Goal: Task Accomplishment & Management: Manage account settings

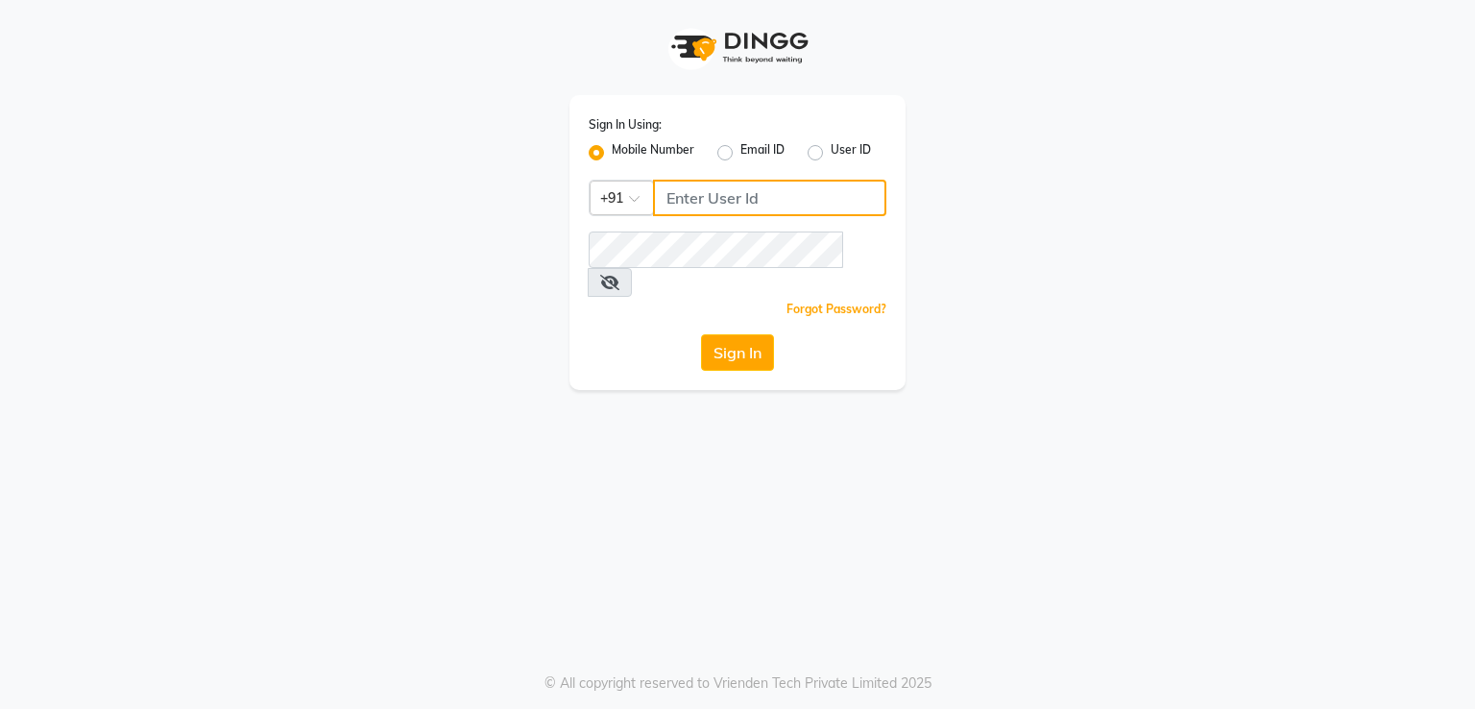
click at [721, 195] on input "Username" at bounding box center [769, 198] width 233 height 36
type input "8812012693"
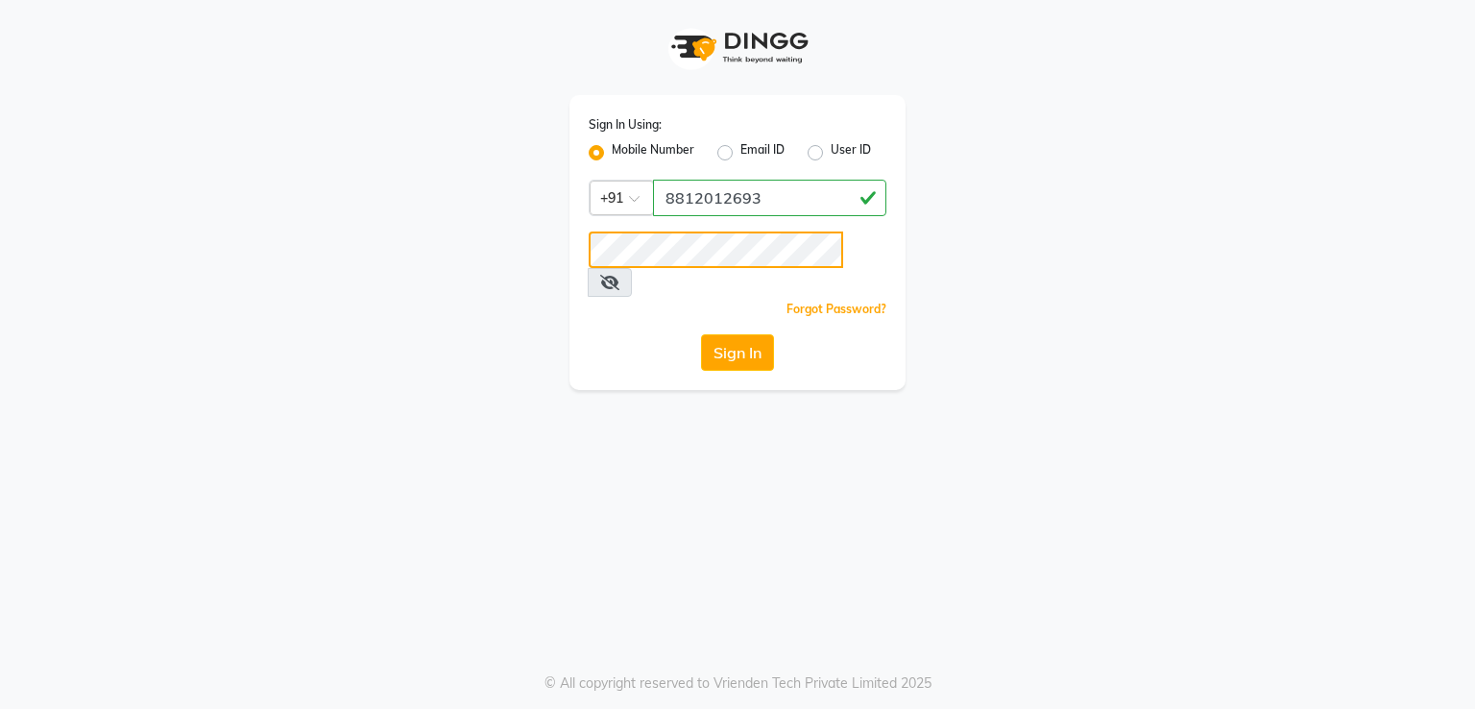
click at [701, 334] on button "Sign In" at bounding box center [737, 352] width 73 height 36
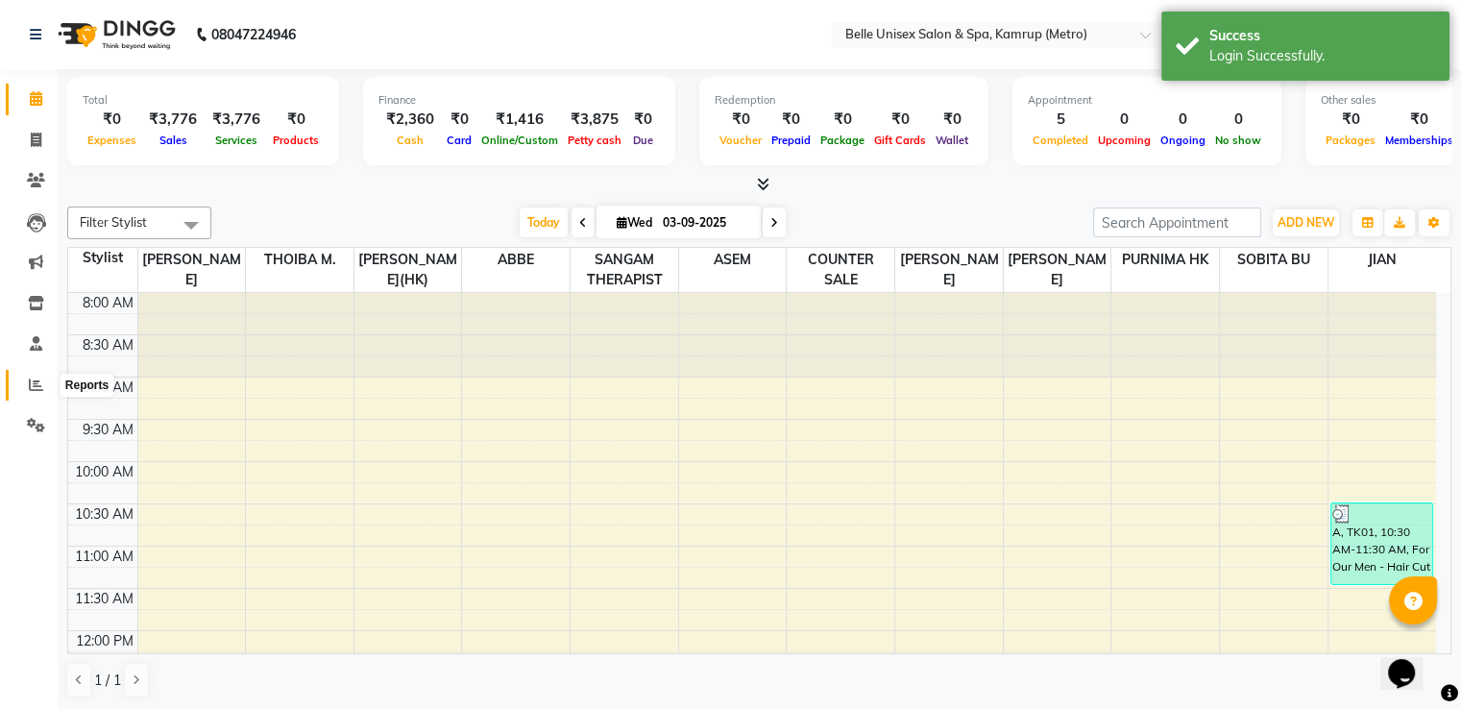
click at [41, 390] on icon at bounding box center [36, 384] width 14 height 14
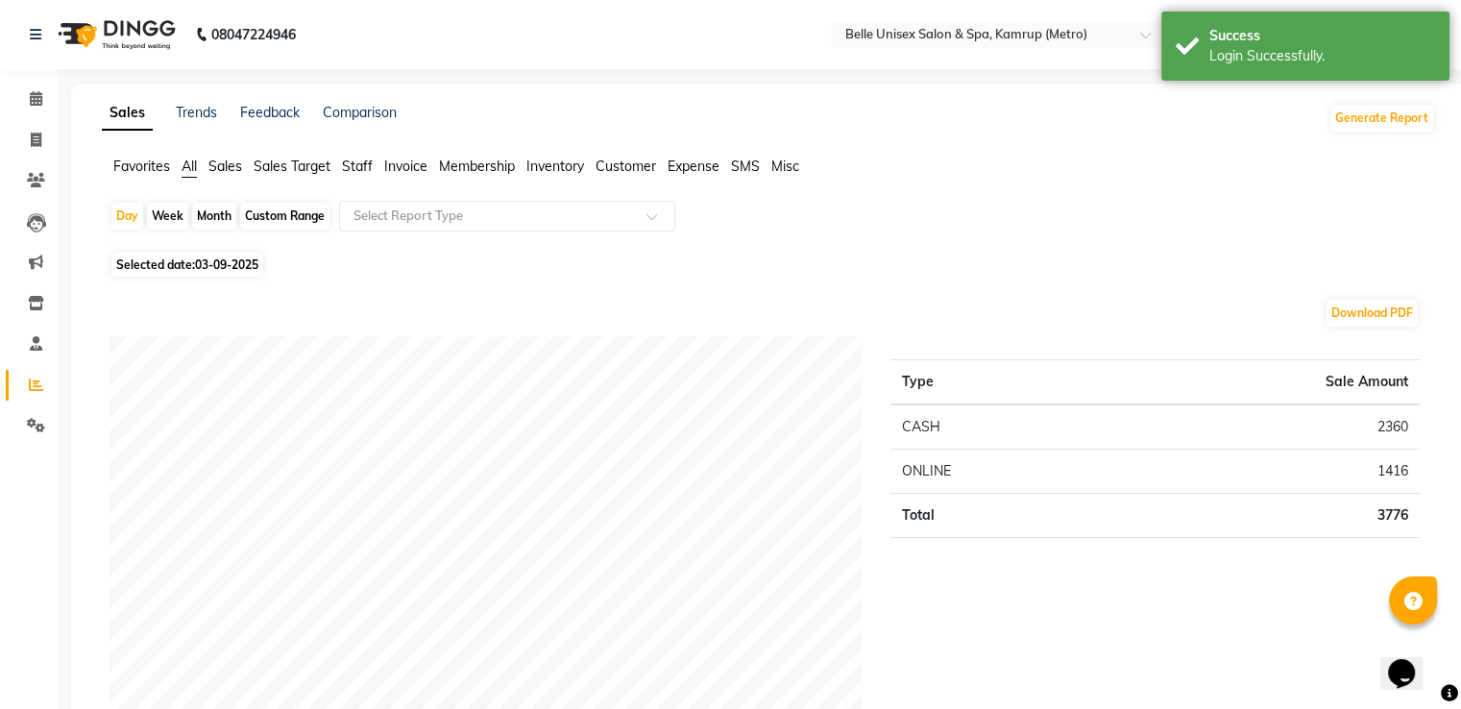
click at [184, 266] on span "Selected date: [DATE]" at bounding box center [187, 265] width 152 height 24
select select "9"
select select "2025"
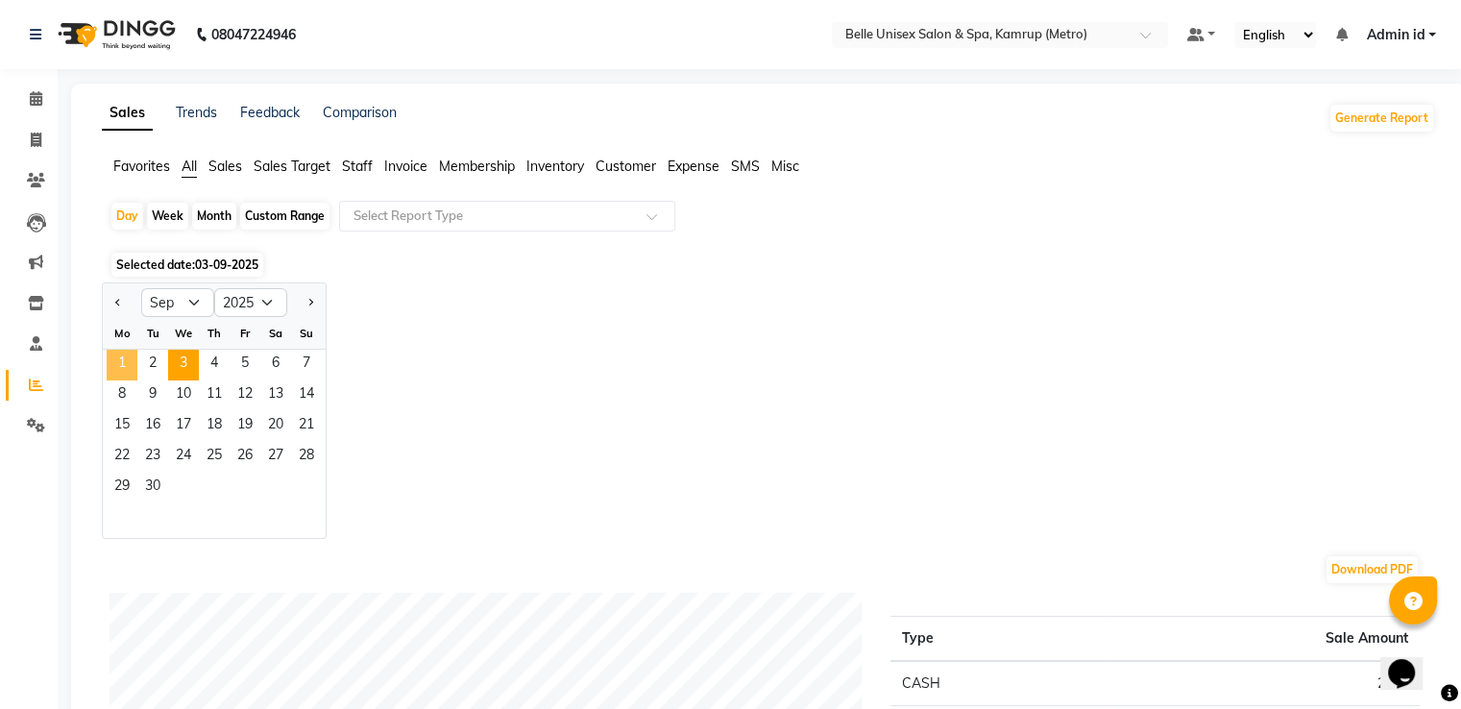
click at [123, 368] on span "1" at bounding box center [122, 365] width 31 height 31
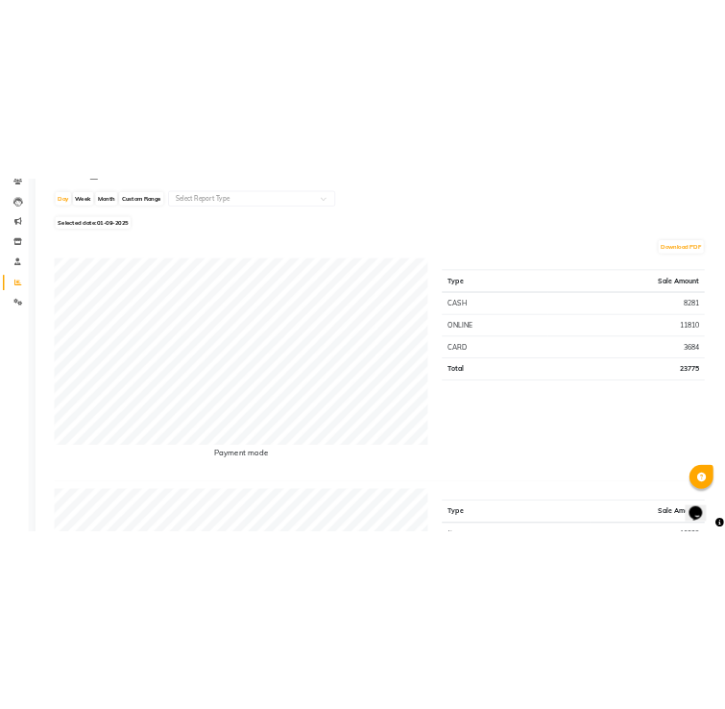
scroll to position [204, 0]
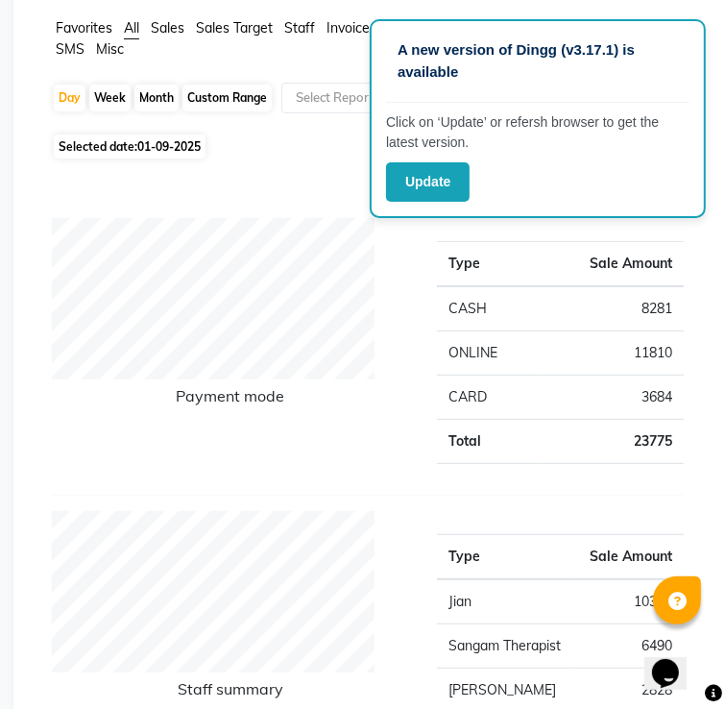
click at [191, 134] on span "Selected date: [DATE]" at bounding box center [130, 146] width 152 height 24
select select "9"
select select "2025"
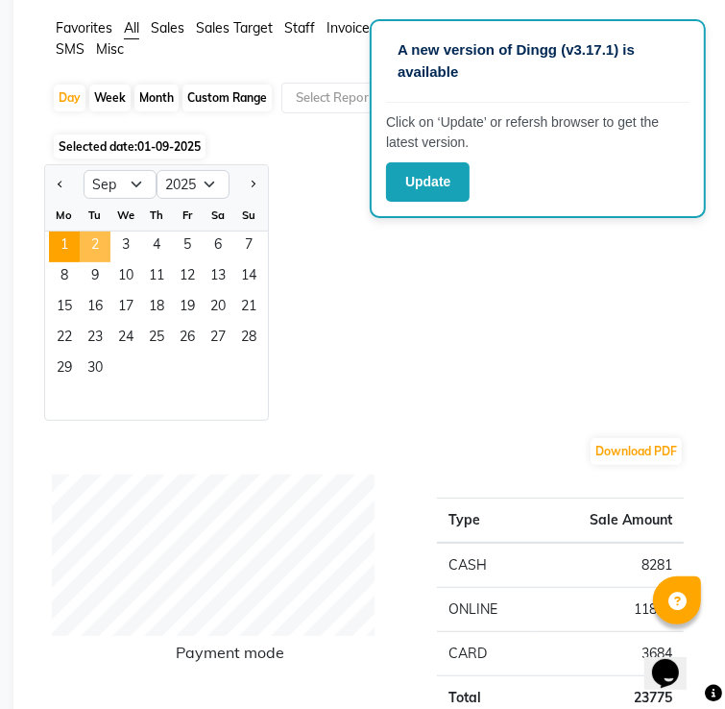
click at [110, 231] on span "2" at bounding box center [95, 246] width 31 height 31
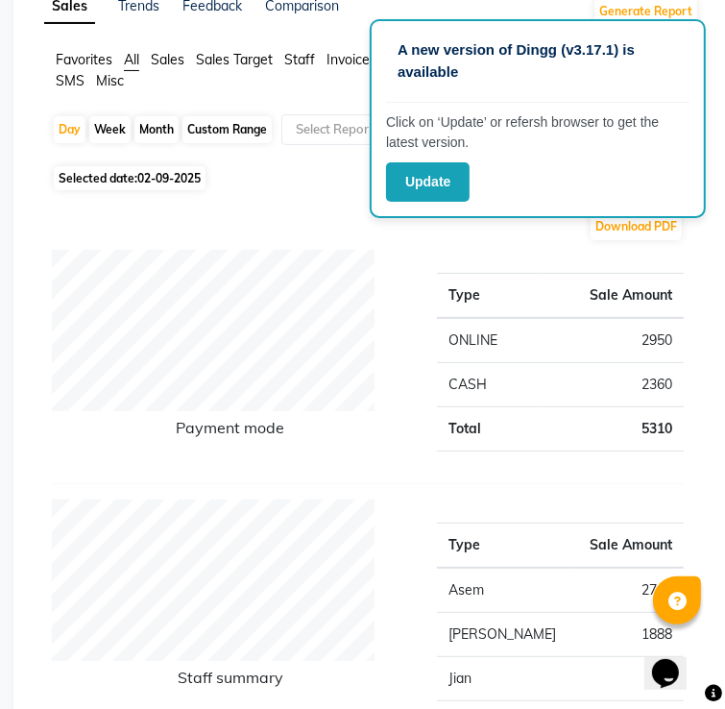
scroll to position [169, 0]
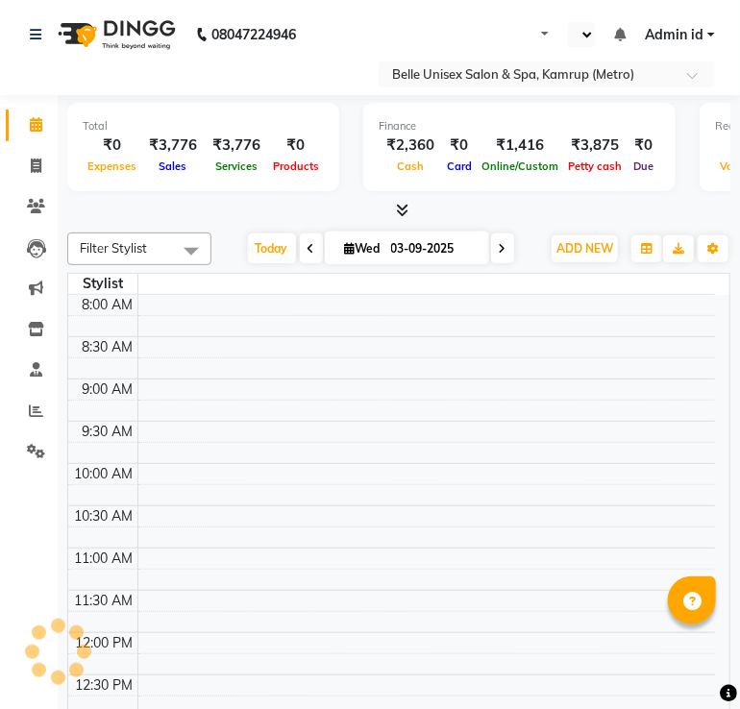
select select "en"
